Goal: Information Seeking & Learning: Check status

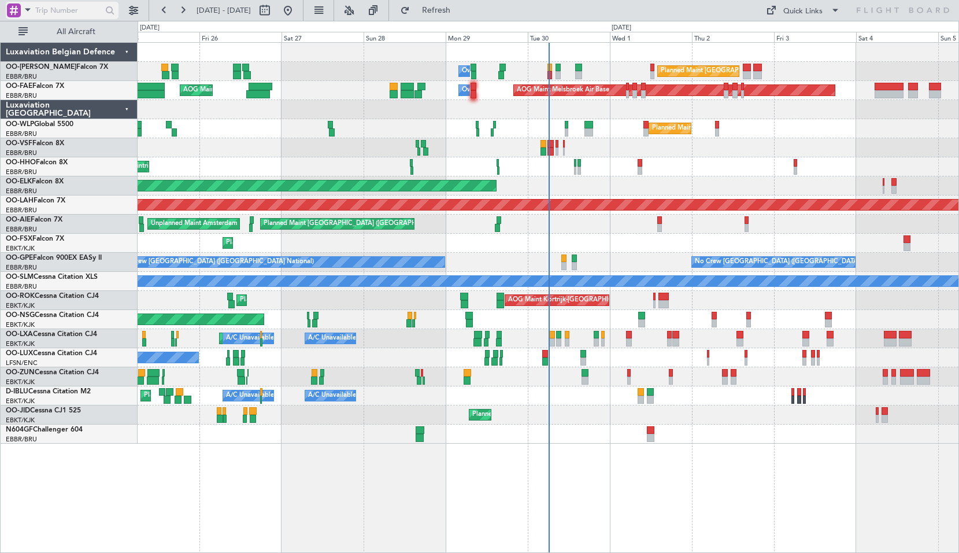
click at [24, 12] on span at bounding box center [28, 9] width 14 height 14
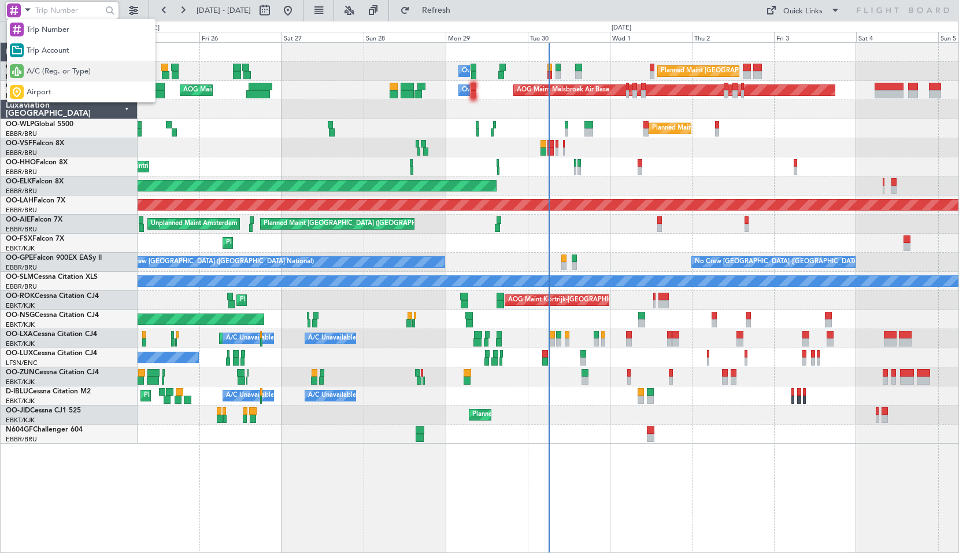
click at [35, 71] on span "A/C (Reg. or Type)" at bounding box center [59, 72] width 64 height 12
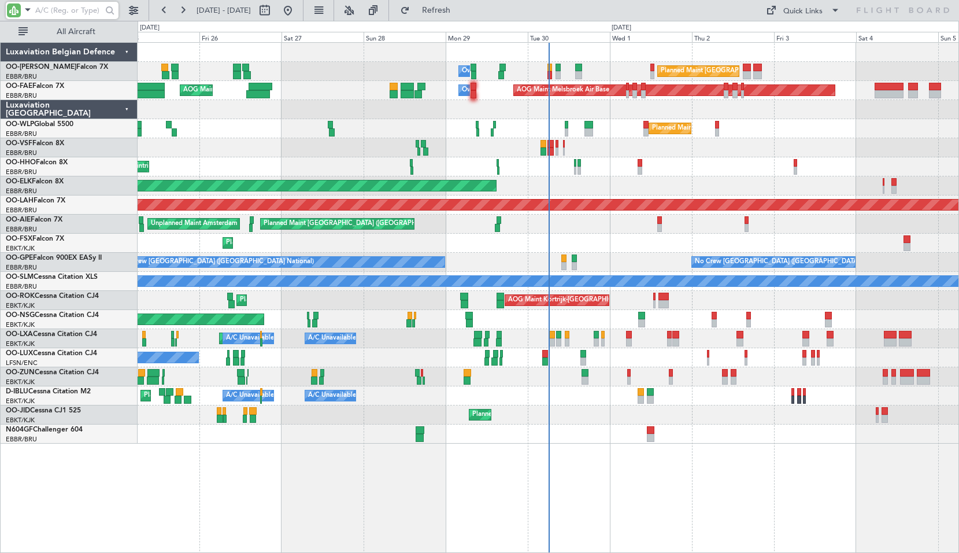
click at [48, 9] on input "text" at bounding box center [68, 10] width 66 height 17
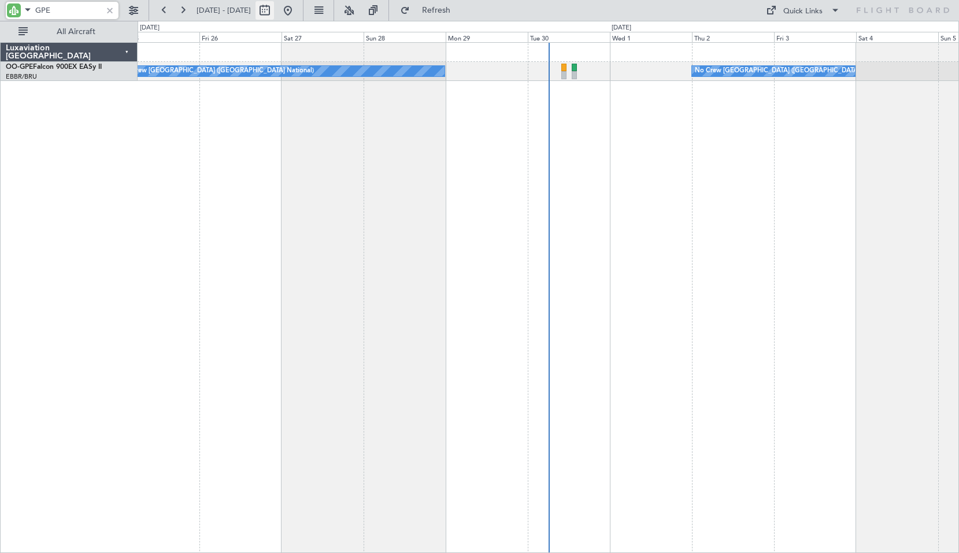
type input "GPE"
click at [274, 13] on button at bounding box center [265, 10] width 19 height 19
select select "9"
select select "2025"
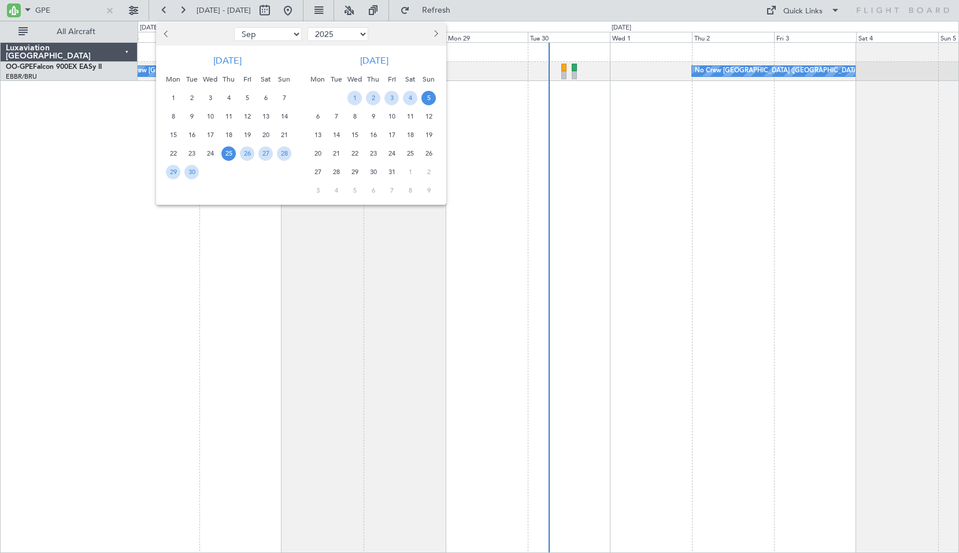
click at [351, 134] on span "15" at bounding box center [354, 135] width 14 height 14
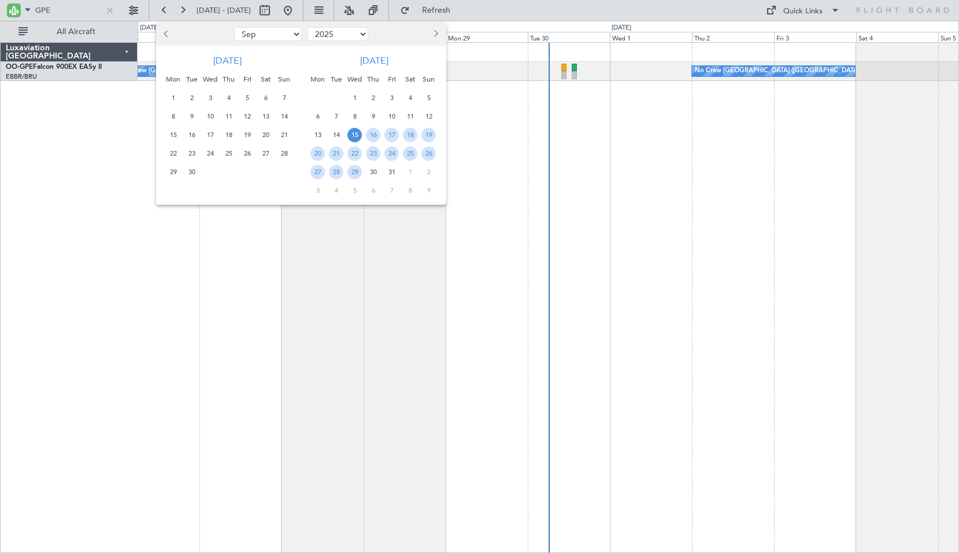
click at [351, 134] on span "15" at bounding box center [354, 135] width 14 height 14
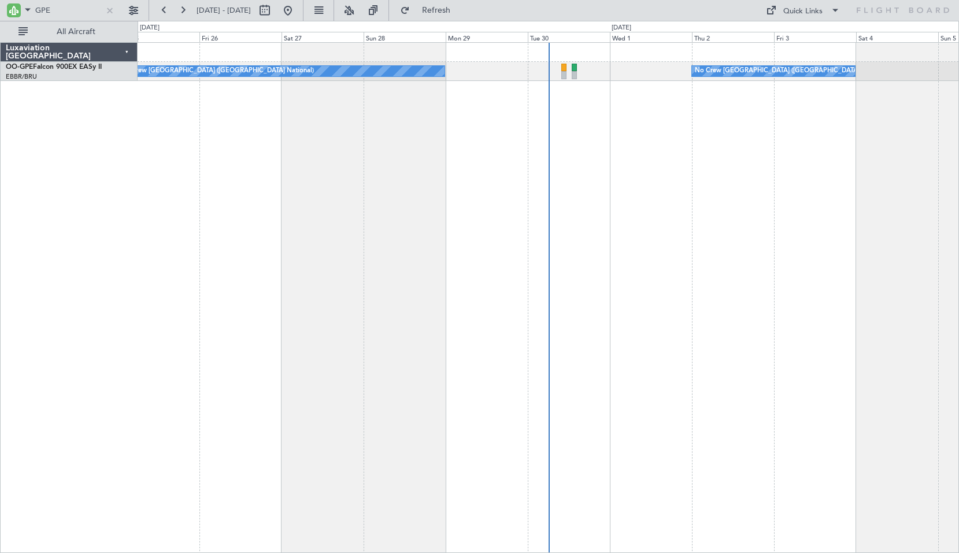
select select "10"
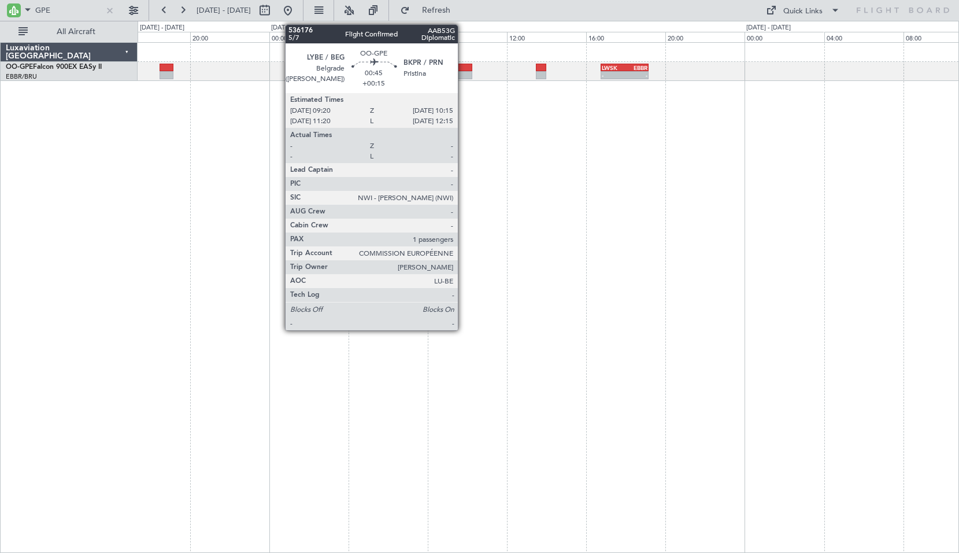
click at [463, 69] on div at bounding box center [463, 68] width 19 height 8
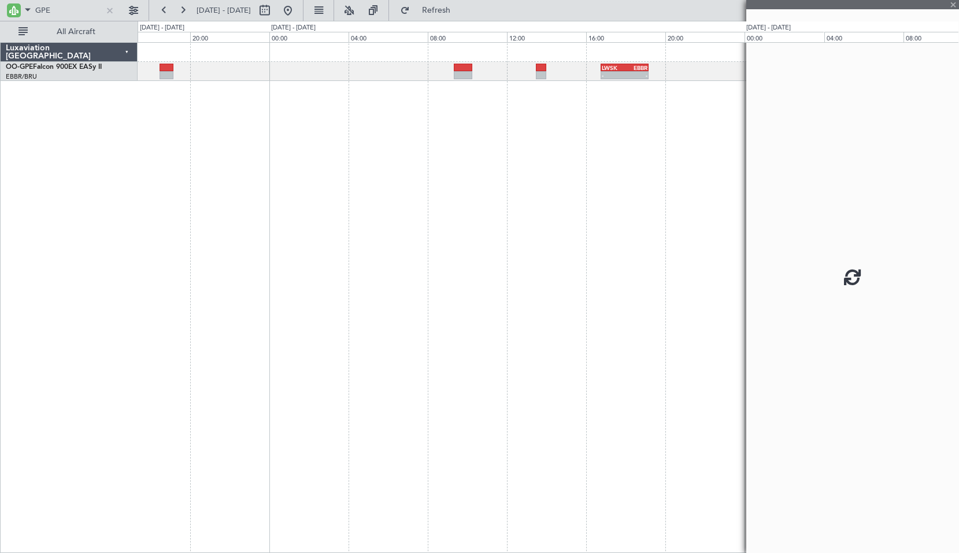
click at [494, 227] on div "- - LWSK 16:45 Z EBBR 19:10 Z" at bounding box center [549, 297] width 822 height 511
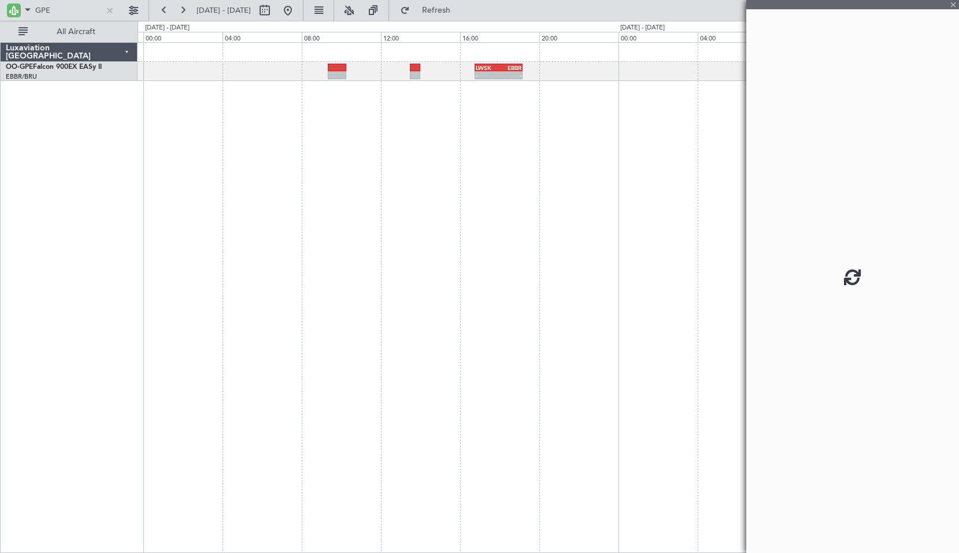
click at [398, 278] on div "- - LWSK 16:45 Z EBBR 19:10 Z" at bounding box center [549, 297] width 822 height 511
